Goal: Task Accomplishment & Management: Manage account settings

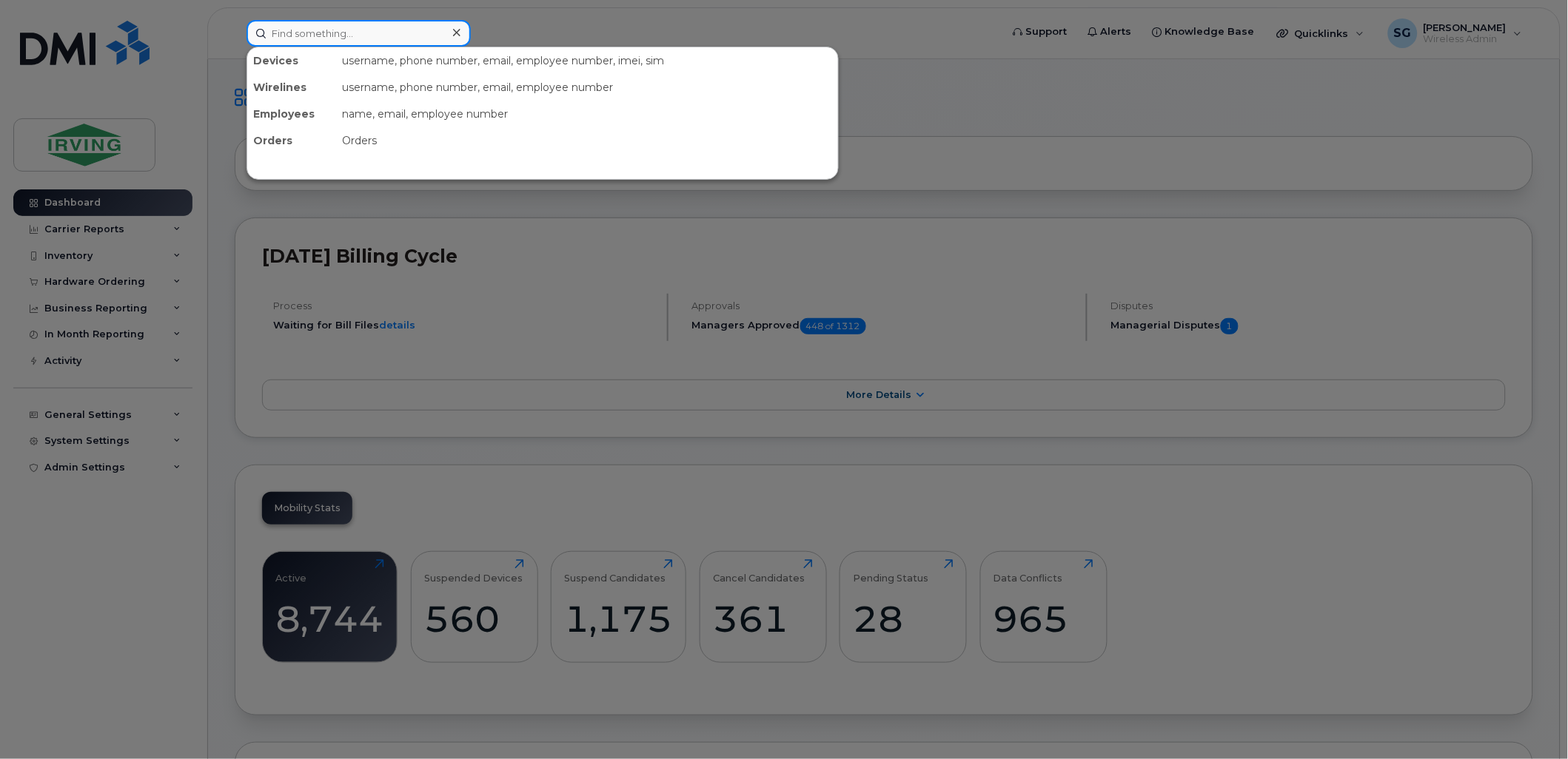
click at [299, 31] on input at bounding box center [359, 33] width 225 height 27
paste input "7823779045"
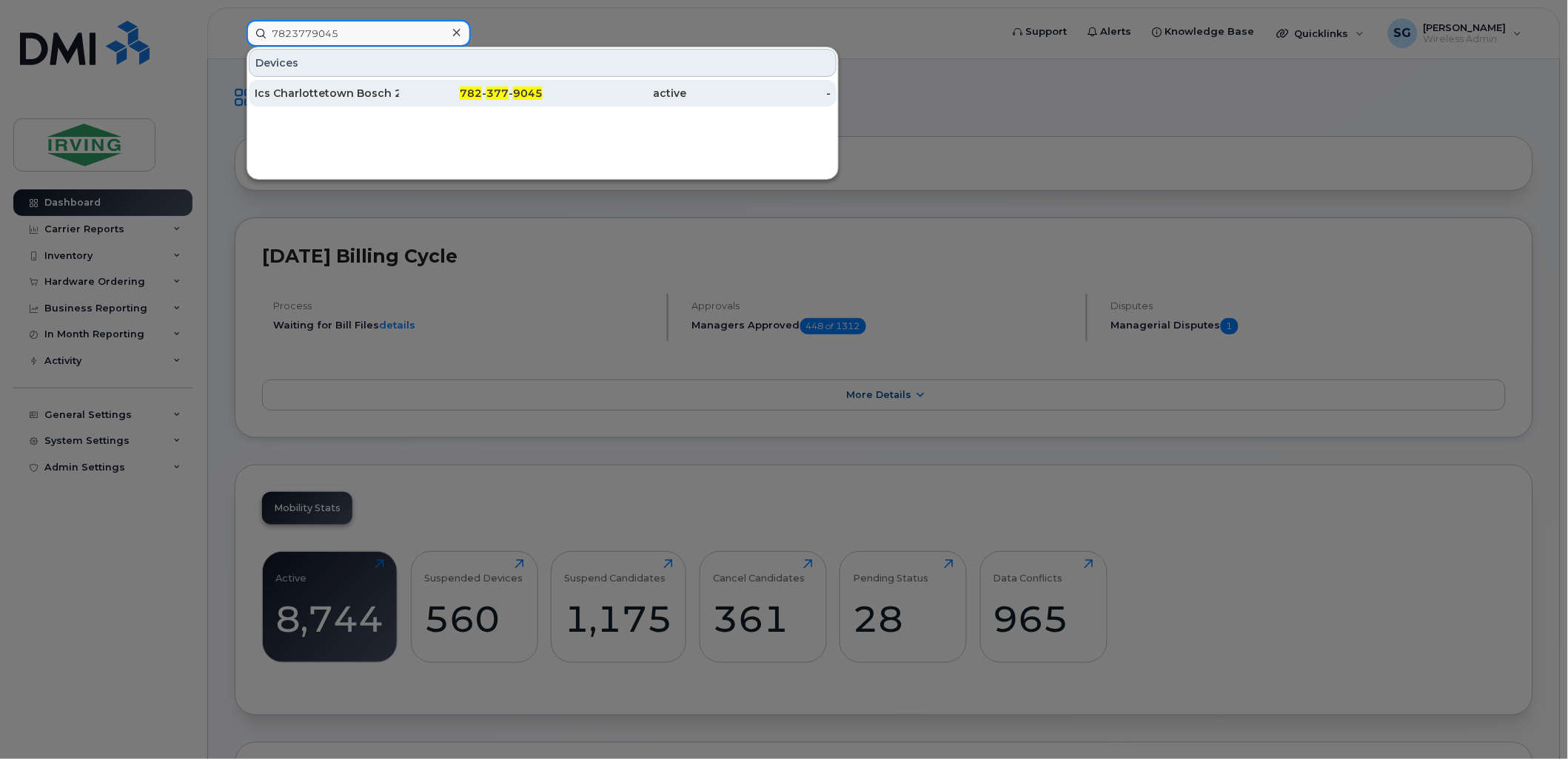
type input "7823779045"
click at [311, 84] on div "Ics Charlottetown Bosch 26130594" at bounding box center [326, 93] width 145 height 27
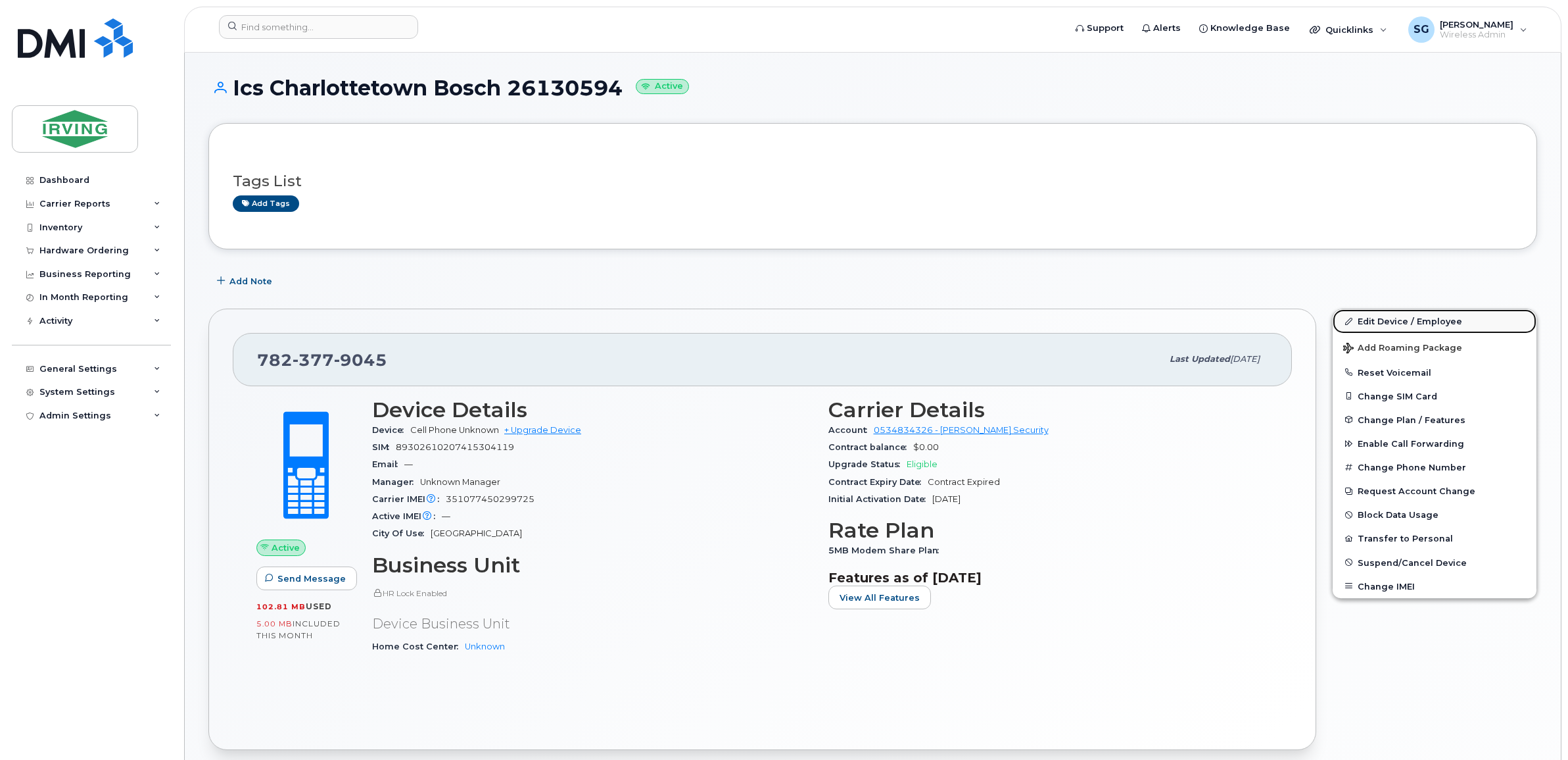
click at [1397, 316] on link "Edit Device / Employee" at bounding box center [1435, 321] width 204 height 24
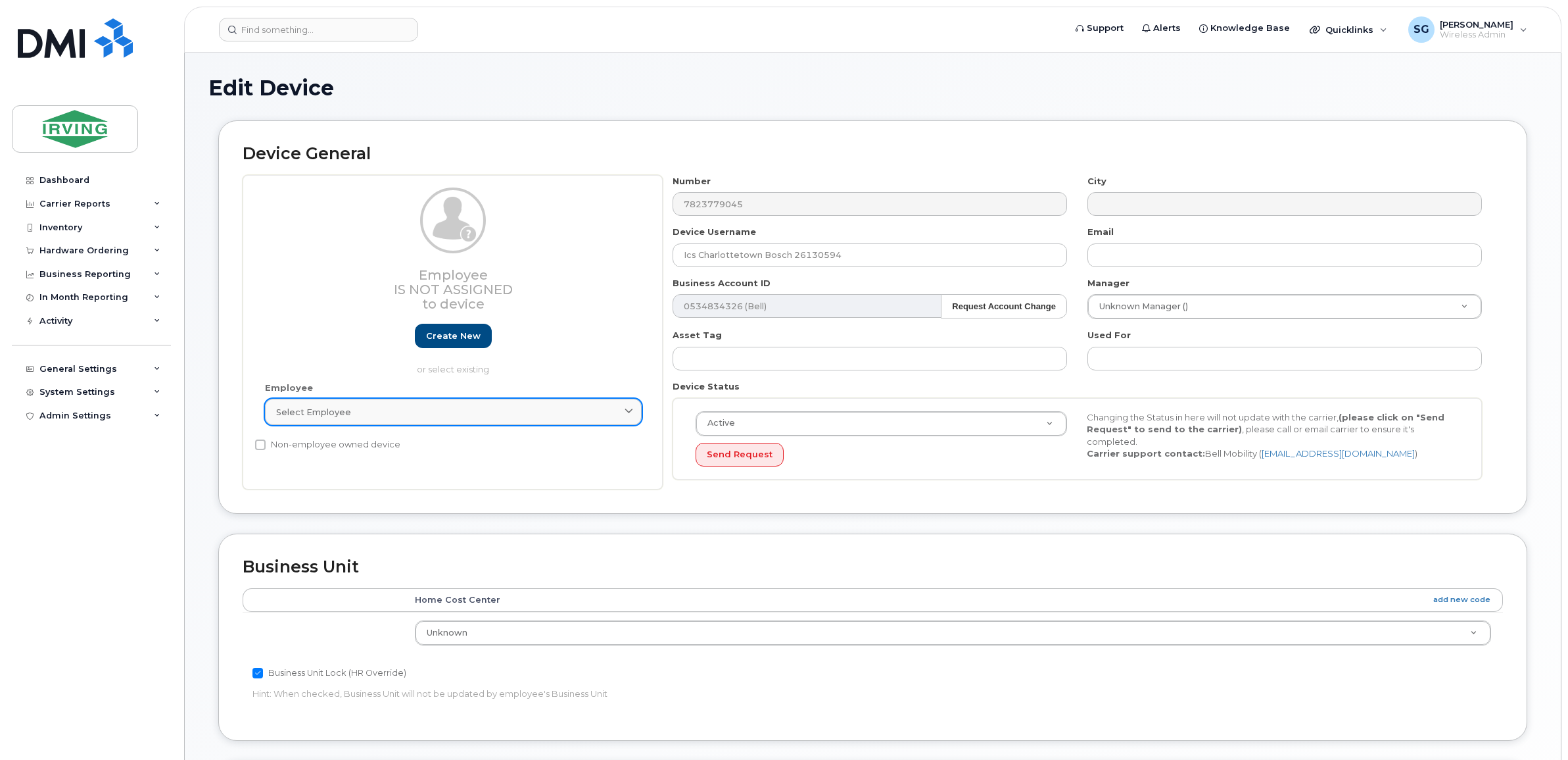
click at [620, 408] on div "Select employee" at bounding box center [453, 412] width 354 height 12
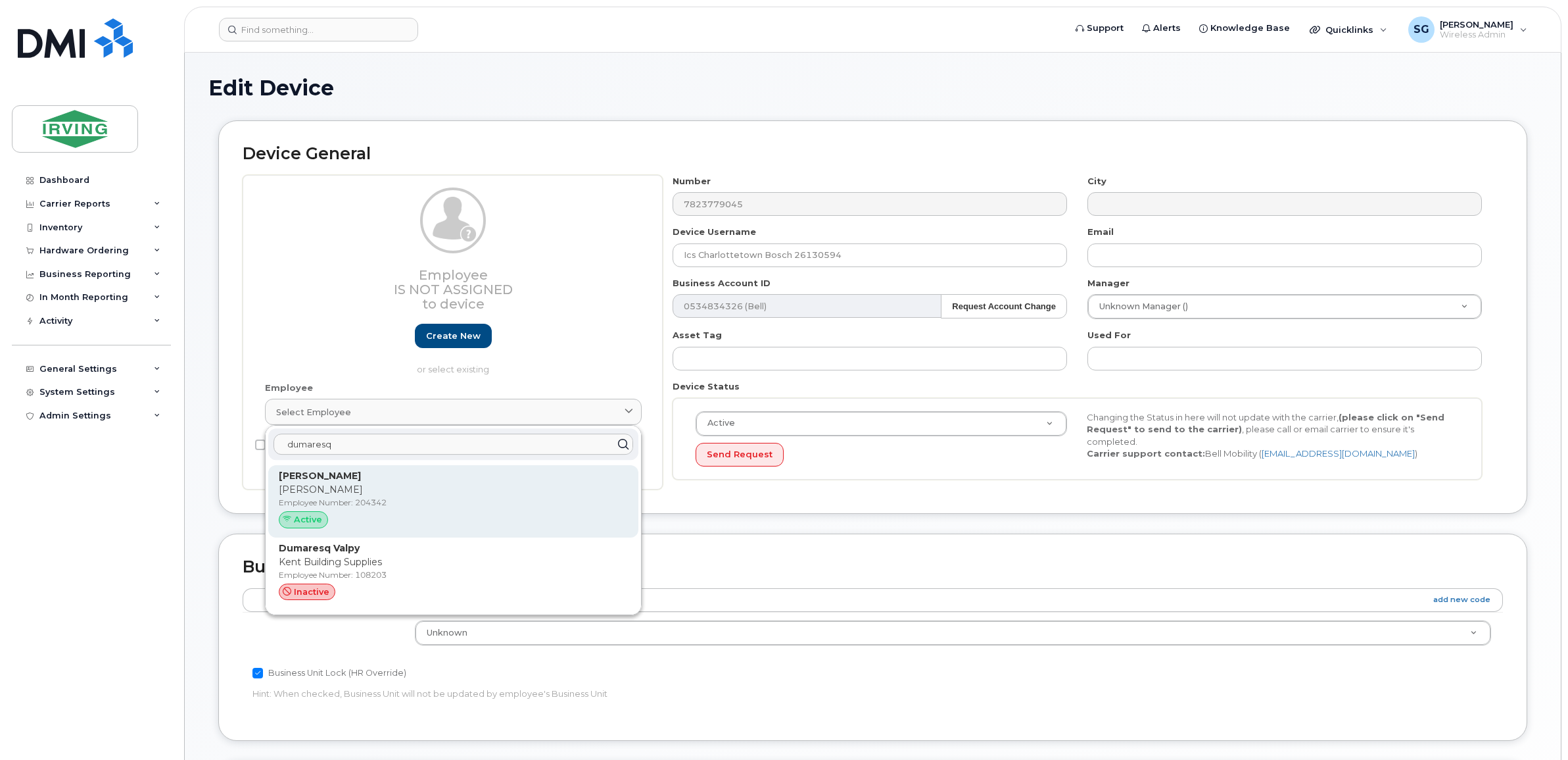
type input "dumaresq"
click at [297, 510] on div "David Dumaresq Chandler Employee Number: 204342 Active" at bounding box center [453, 502] width 349 height 65
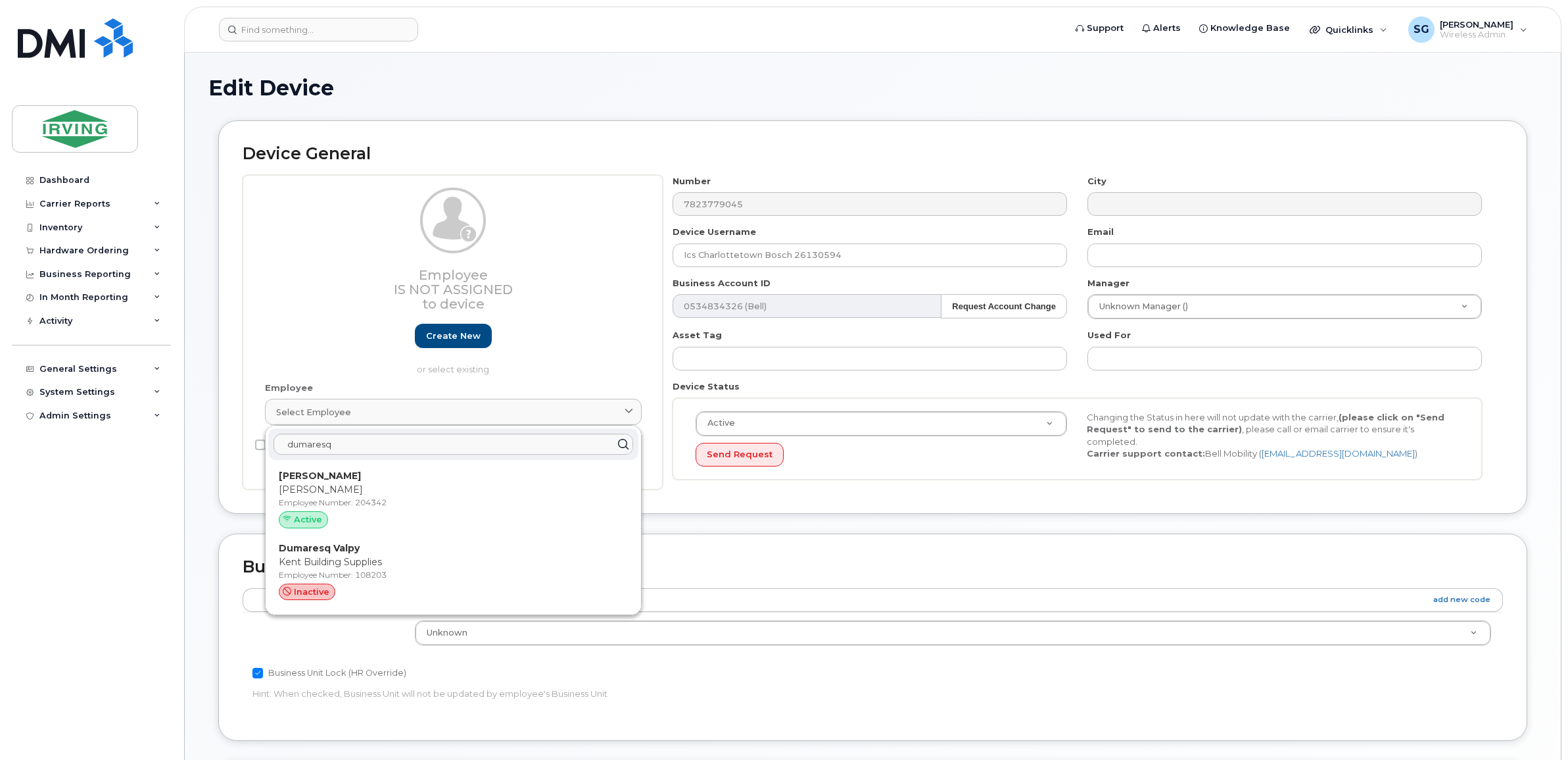
type input "204342"
type input "David Dumaresq"
type input "dumaresq.david@chandlersales.com"
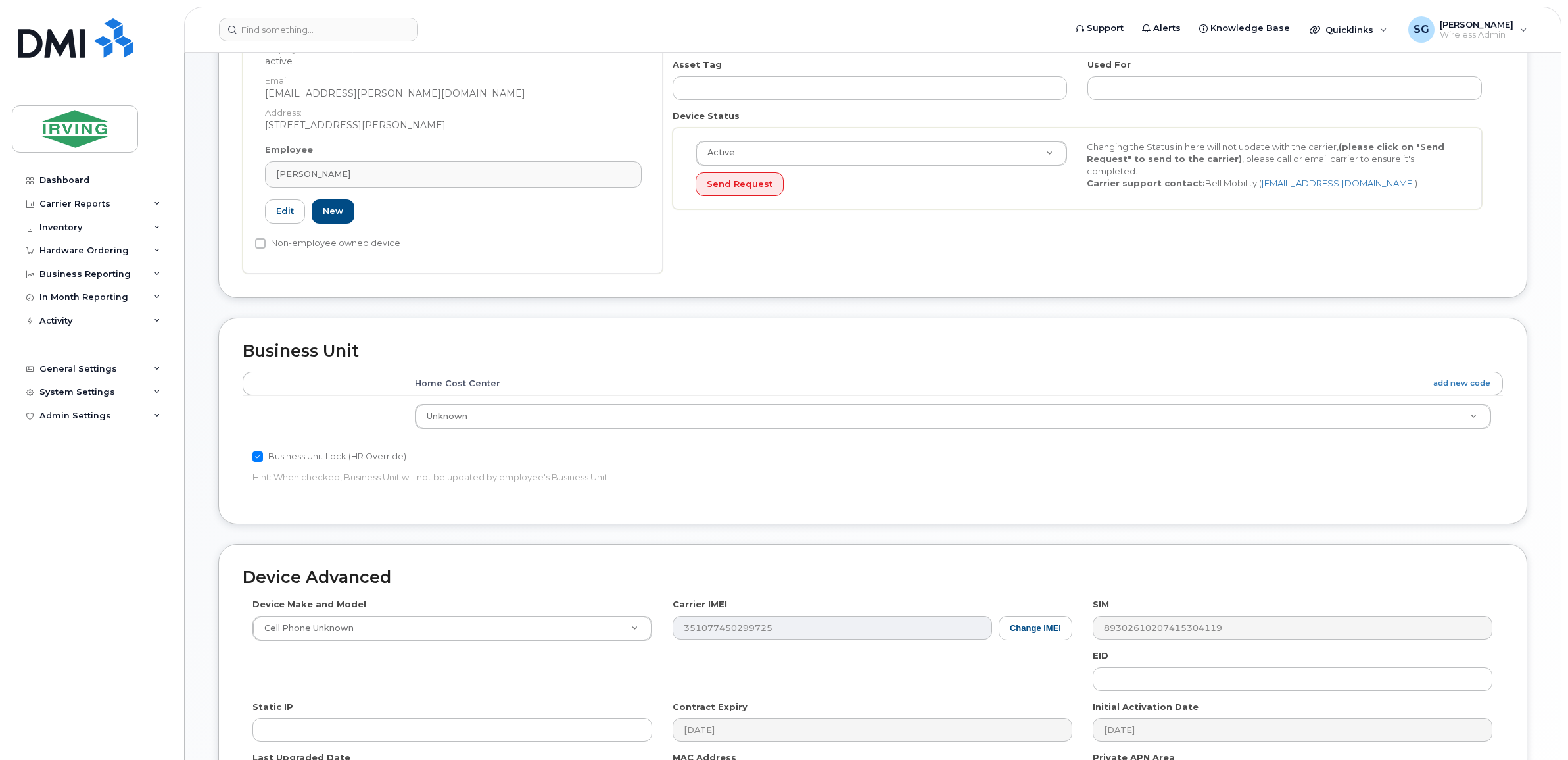
scroll to position [411, 0]
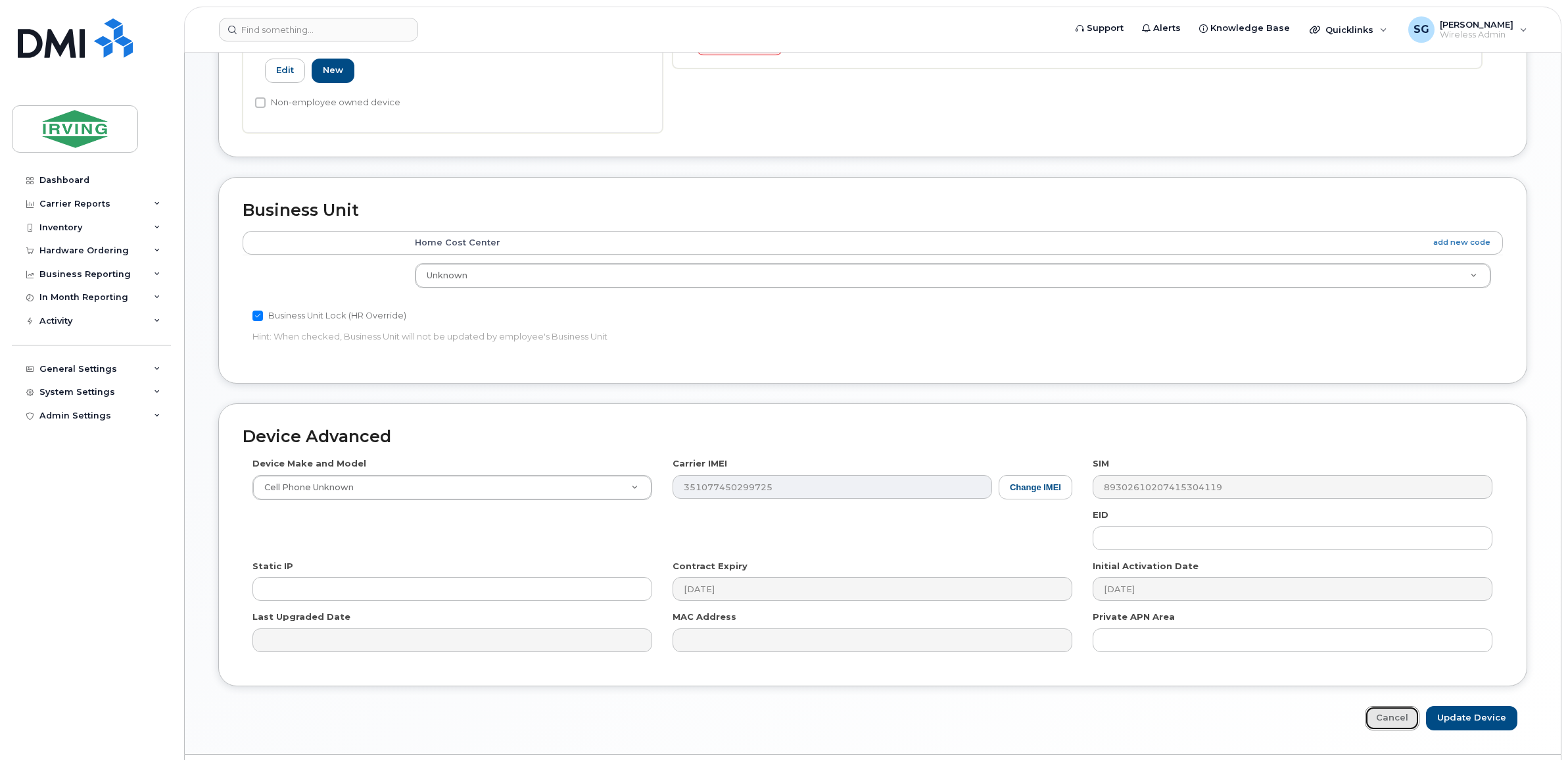
drag, startPoint x: 1392, startPoint y: 722, endPoint x: 1316, endPoint y: 723, distance: 76.0
click at [1392, 722] on link "Cancel" at bounding box center [1392, 718] width 55 height 24
